Goal: Navigation & Orientation: Find specific page/section

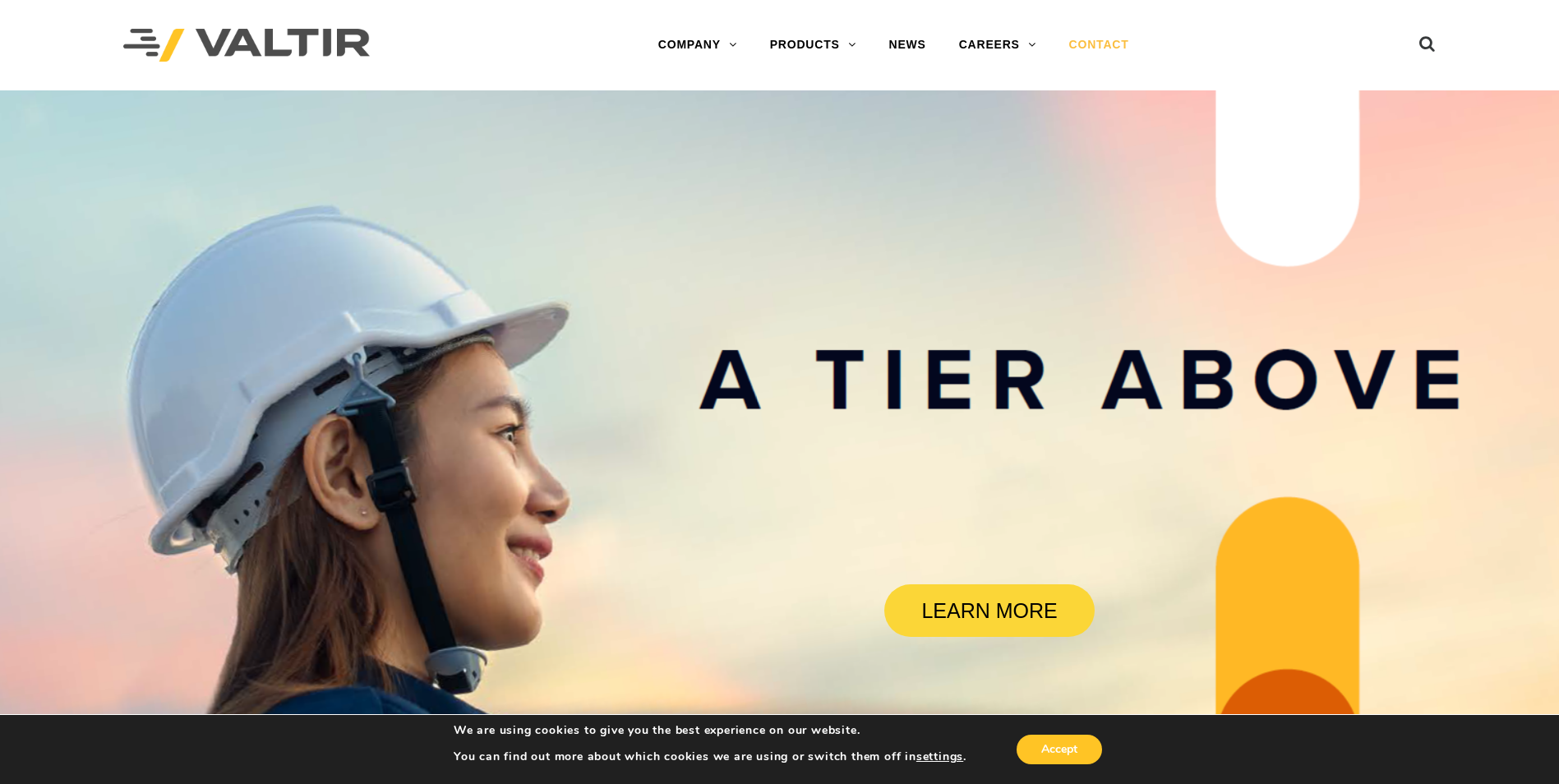
click at [1091, 30] on link "CONTACT" at bounding box center [1100, 45] width 93 height 33
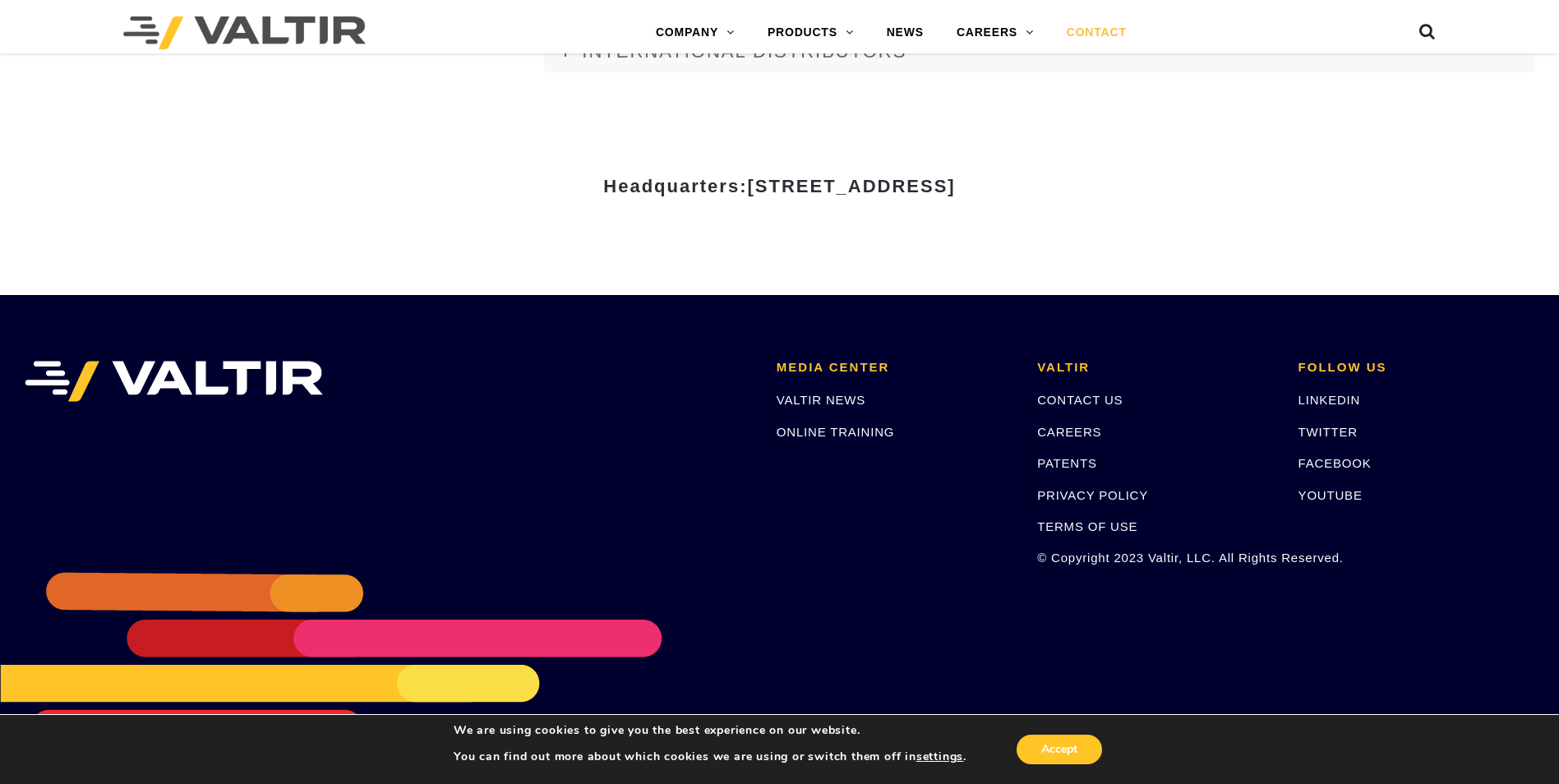
scroll to position [2250, 0]
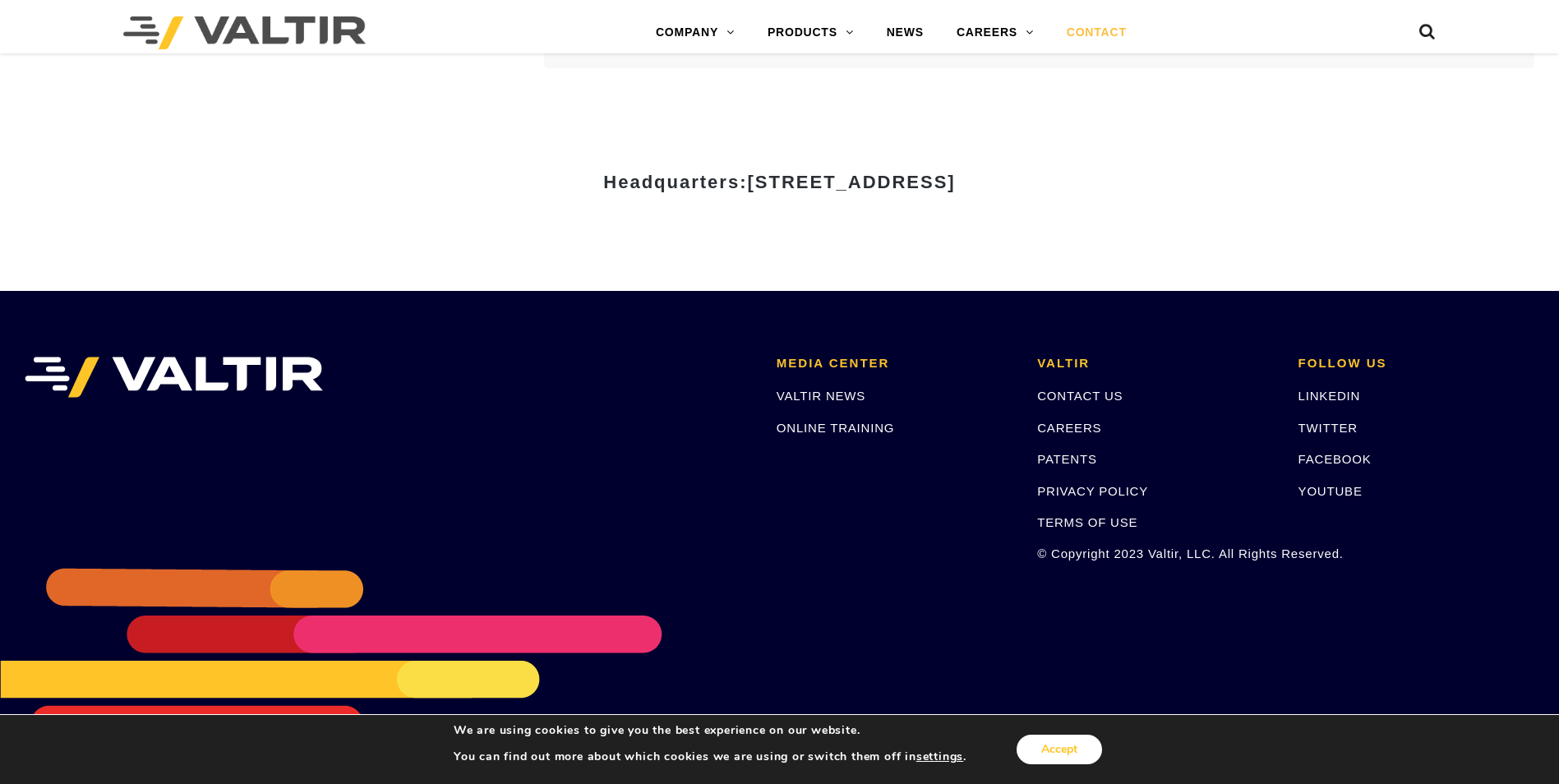
click at [1087, 752] on button "Accept" at bounding box center [1059, 749] width 85 height 29
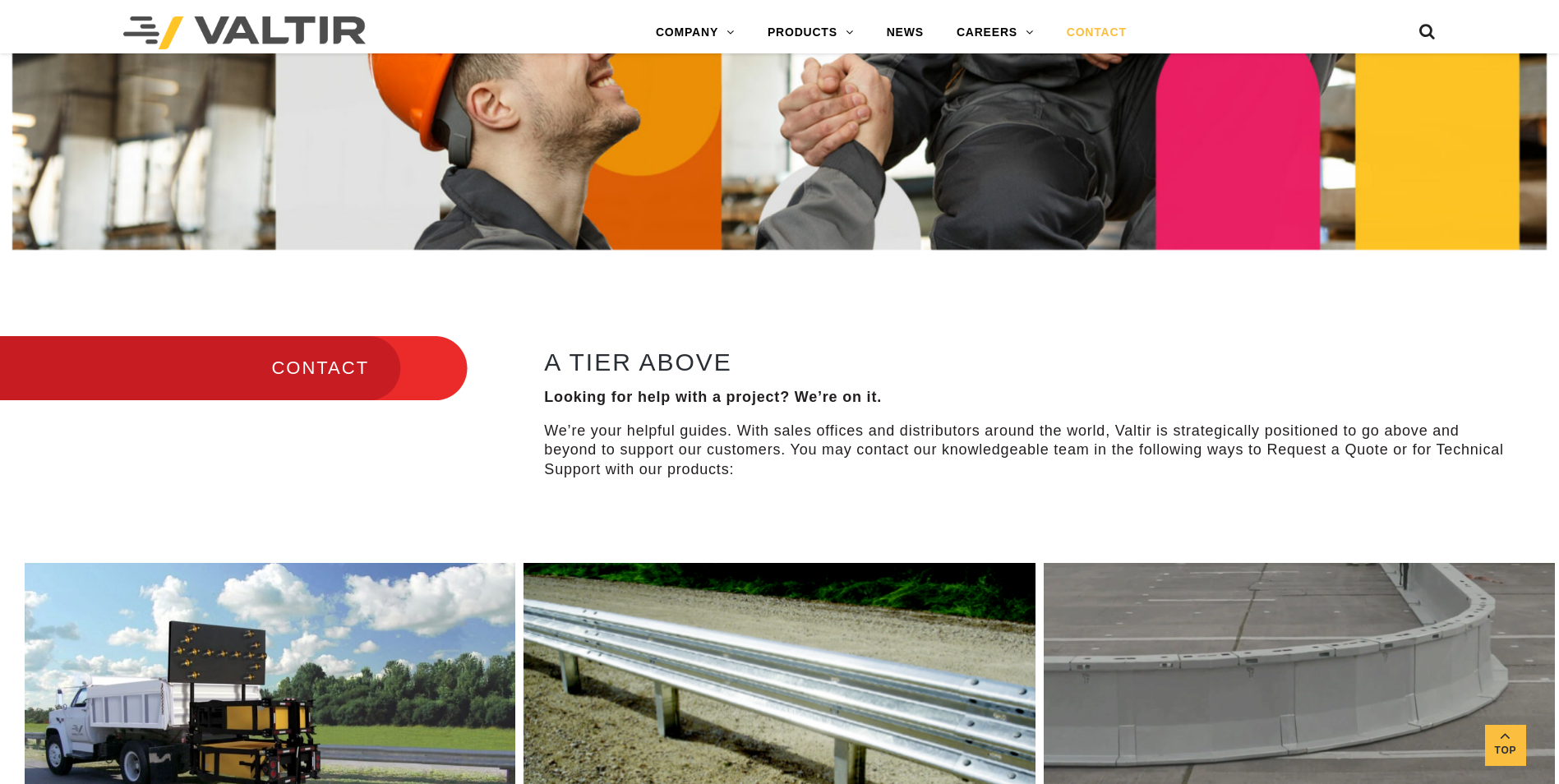
scroll to position [443, 0]
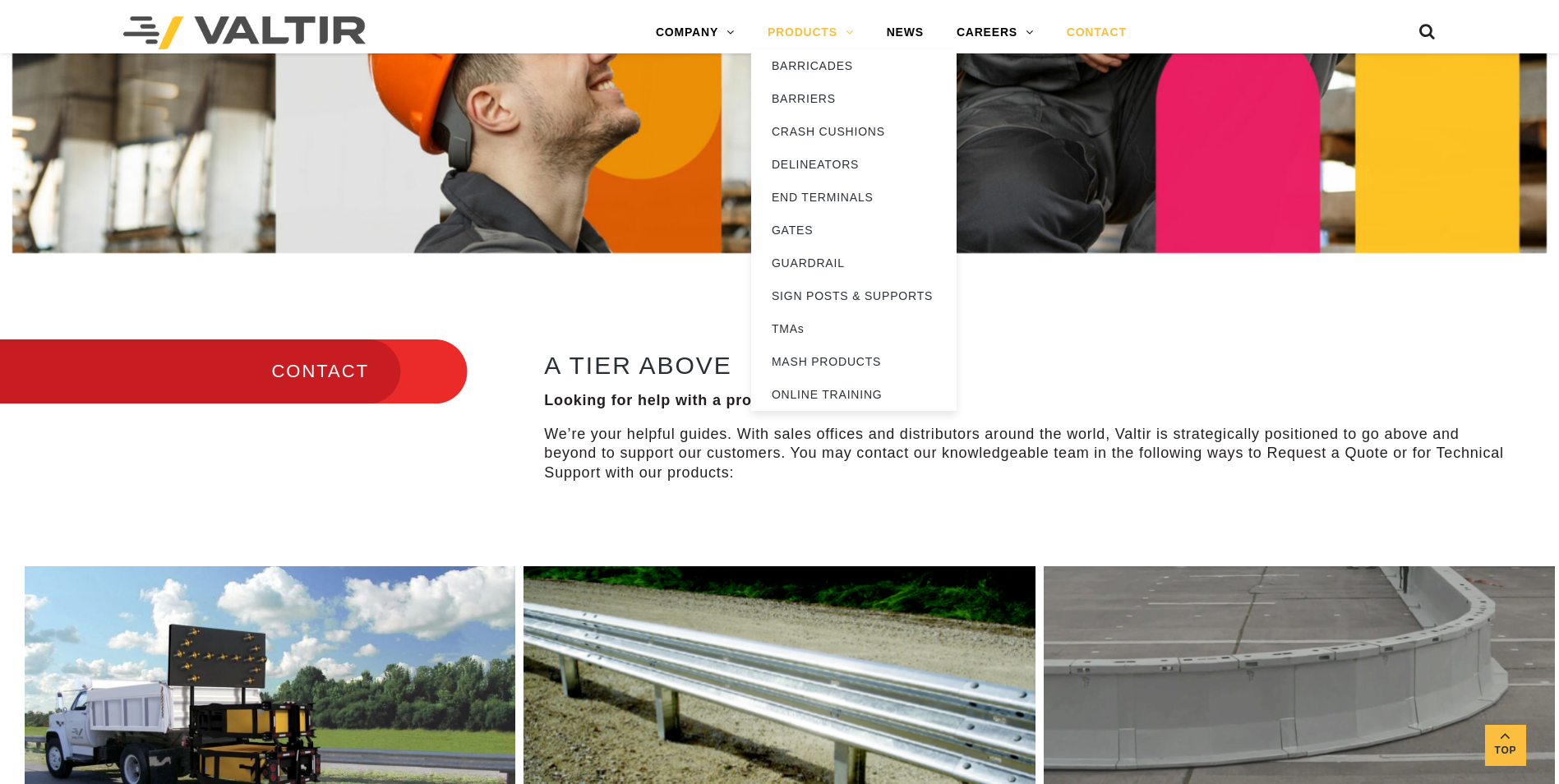
click at [792, 36] on link "PRODUCTS" at bounding box center [811, 33] width 119 height 33
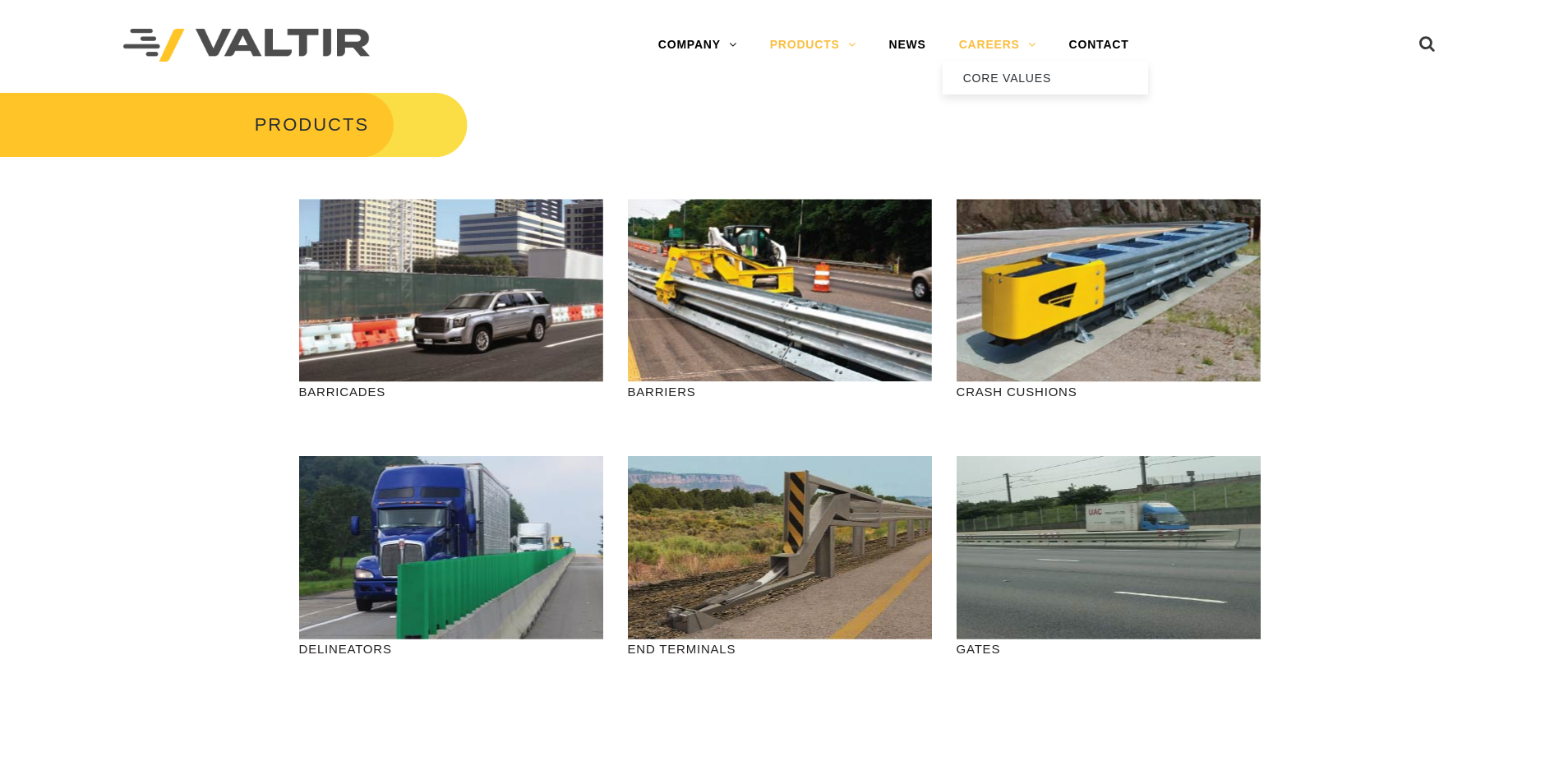
click at [995, 41] on link "CAREERS" at bounding box center [997, 45] width 110 height 33
